Goal: Navigation & Orientation: Find specific page/section

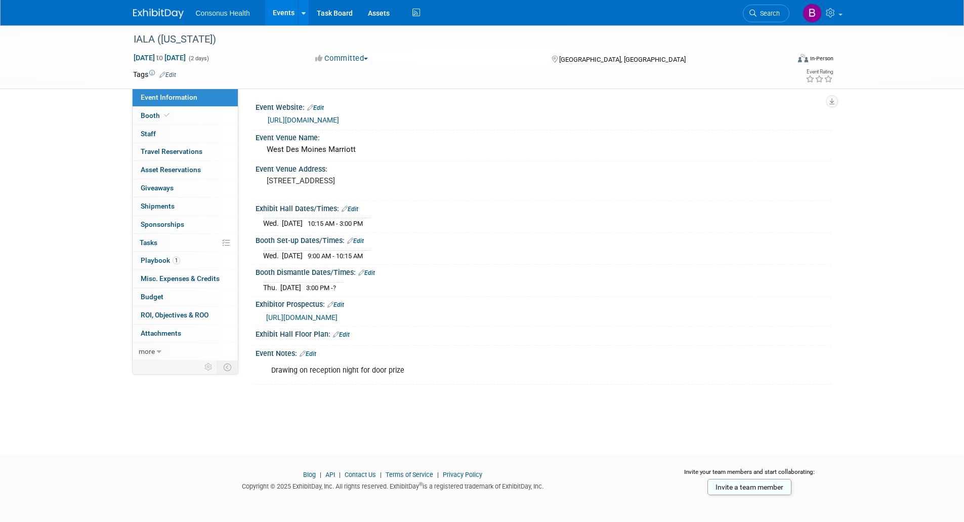
click at [283, 12] on link "Events" at bounding box center [283, 12] width 37 height 25
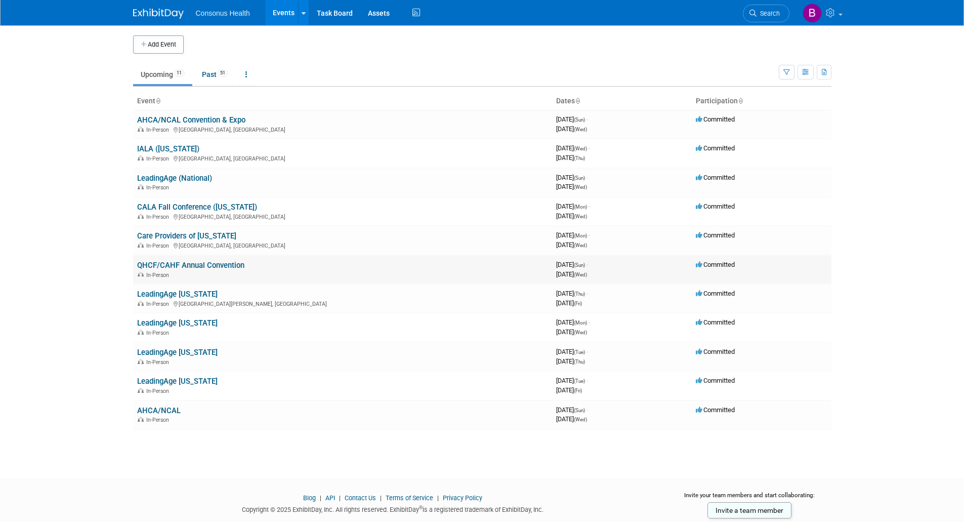
click at [165, 264] on link "QHCF/CAHF Annual Convention" at bounding box center [190, 265] width 107 height 9
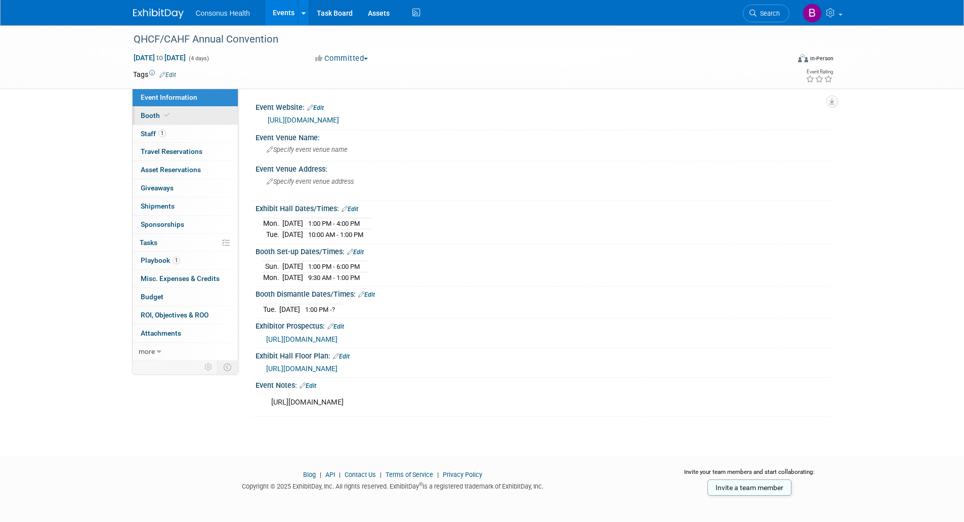
click at [147, 117] on span "Booth" at bounding box center [156, 115] width 31 height 8
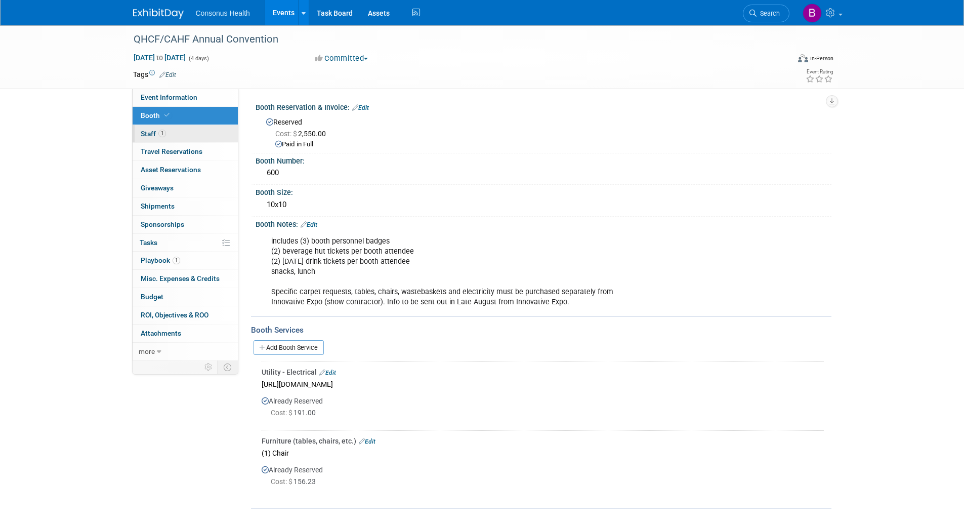
click at [151, 132] on span "Staff 1" at bounding box center [153, 134] width 25 height 8
